Goal: Information Seeking & Learning: Learn about a topic

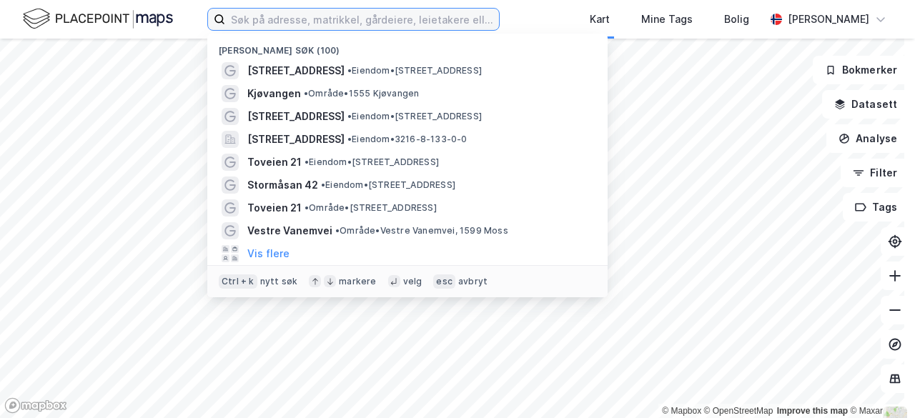
click at [275, 21] on input at bounding box center [362, 19] width 274 height 21
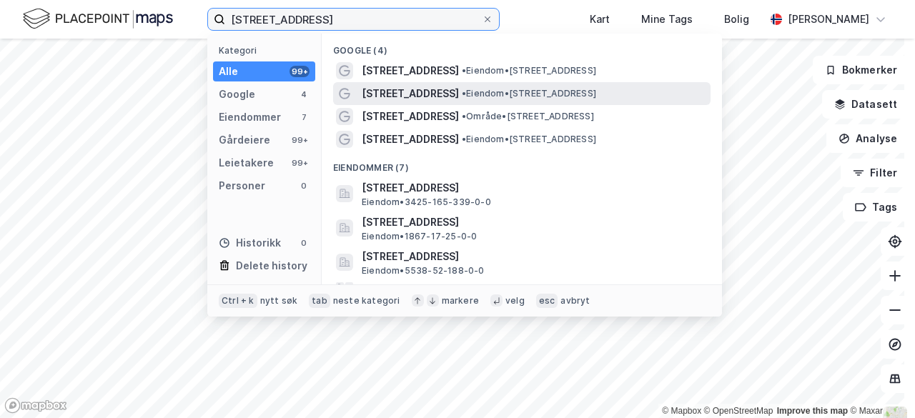
type input "[STREET_ADDRESS]"
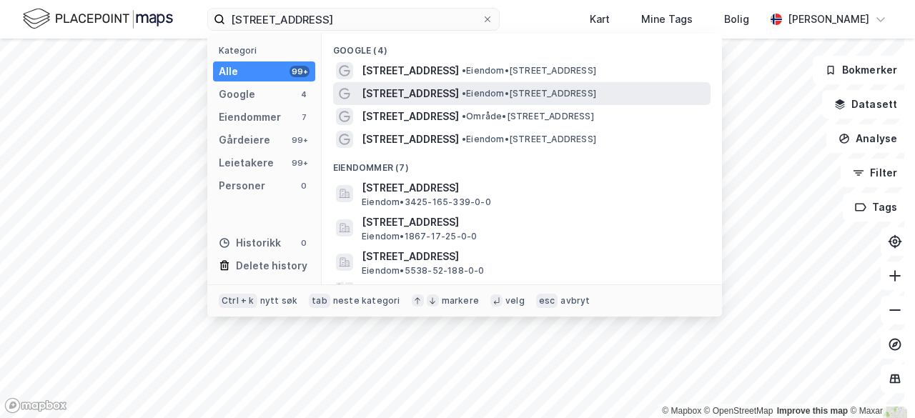
click at [435, 95] on span "[STREET_ADDRESS]" at bounding box center [410, 93] width 97 height 17
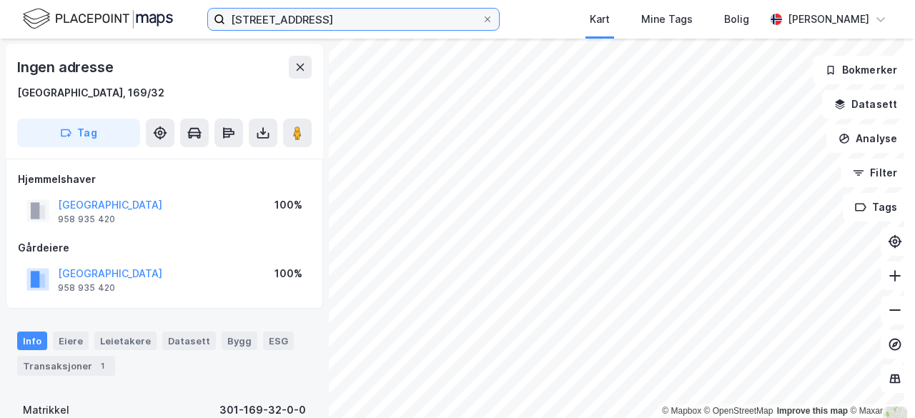
click at [352, 19] on input "[STREET_ADDRESS]" at bounding box center [353, 19] width 257 height 21
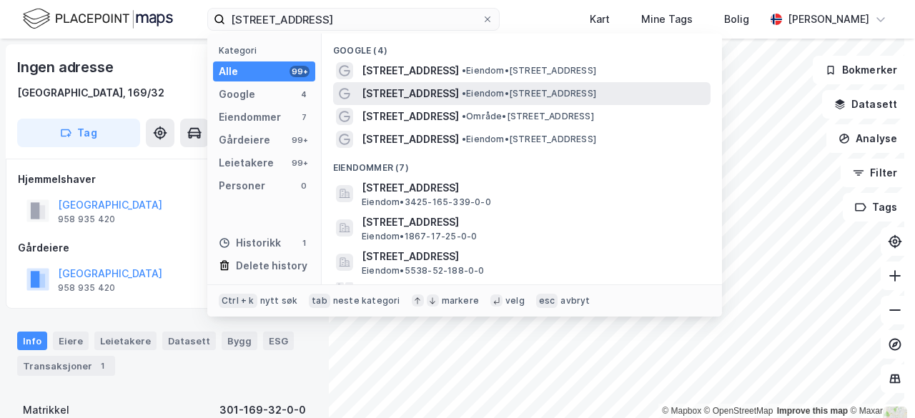
click at [483, 102] on div "[STREET_ADDRESS] • Eiendom • [STREET_ADDRESS]" at bounding box center [522, 93] width 378 height 23
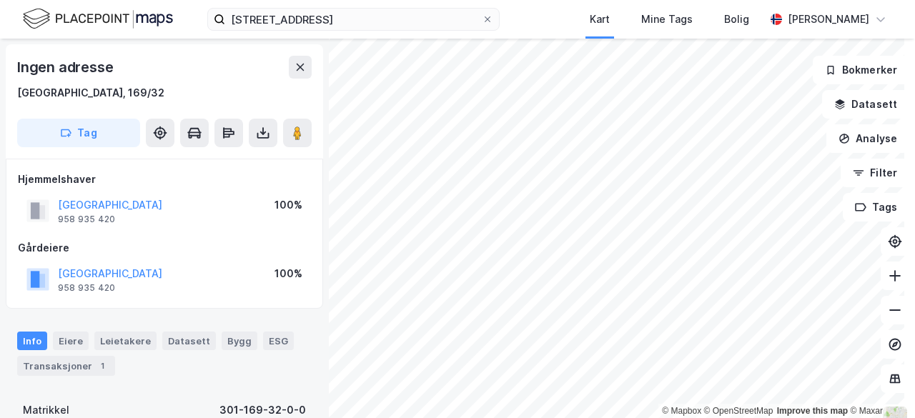
click at [335, 6] on div "brennaveien 20 Kart Mine Tags Bolig [PERSON_NAME]" at bounding box center [457, 19] width 915 height 39
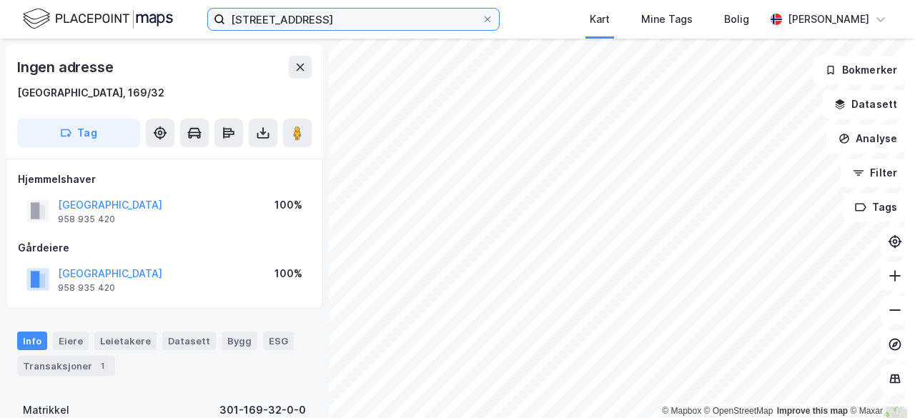
click at [334, 11] on input "[STREET_ADDRESS]" at bounding box center [353, 19] width 257 height 21
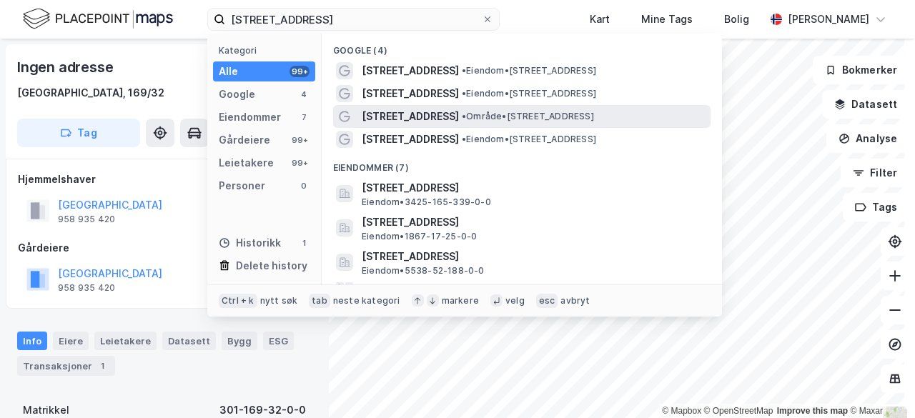
click at [468, 109] on div "[STREET_ADDRESS] • Område • [STREET_ADDRESS]" at bounding box center [535, 116] width 346 height 17
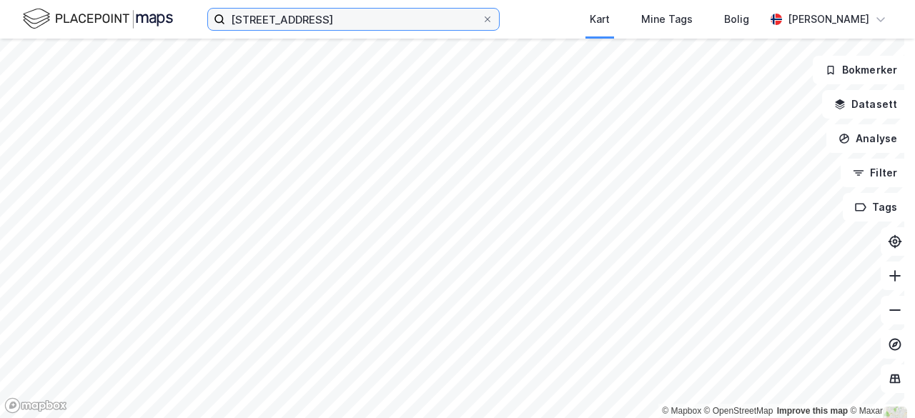
click at [365, 13] on input "[STREET_ADDRESS]" at bounding box center [353, 19] width 257 height 21
